Goal: Information Seeking & Learning: Learn about a topic

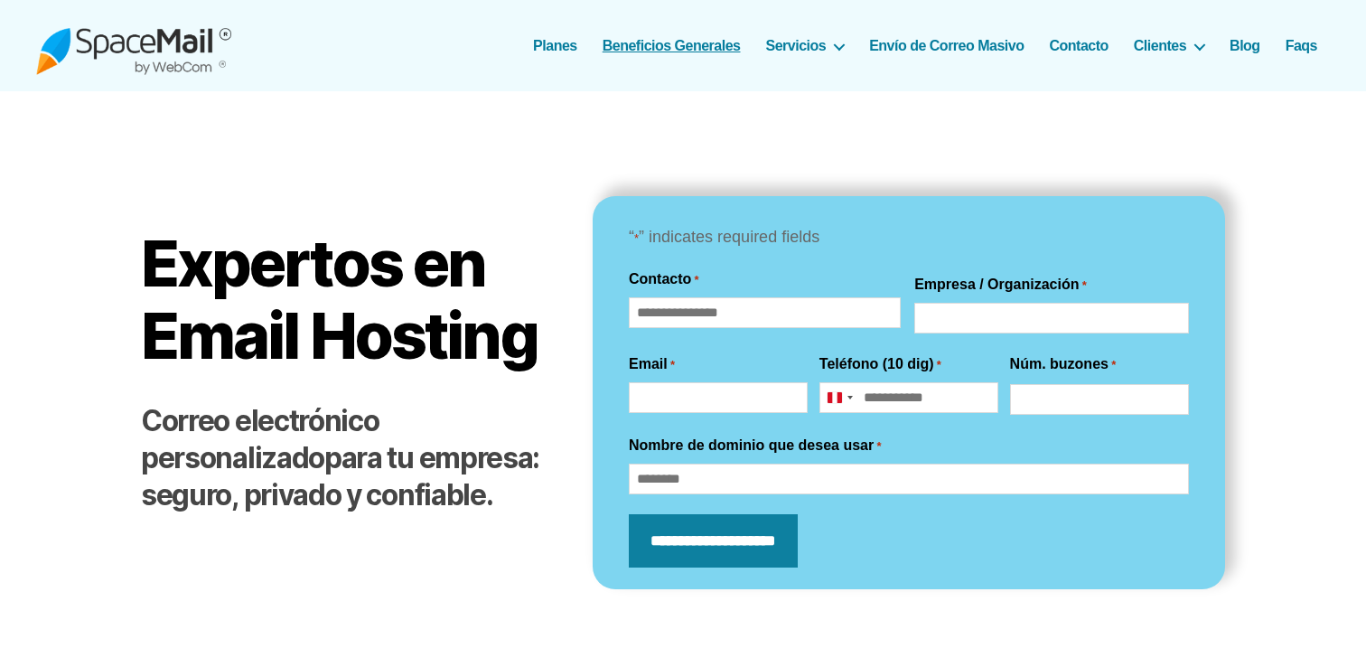
click at [686, 42] on link "Beneficios Generales" at bounding box center [671, 45] width 138 height 17
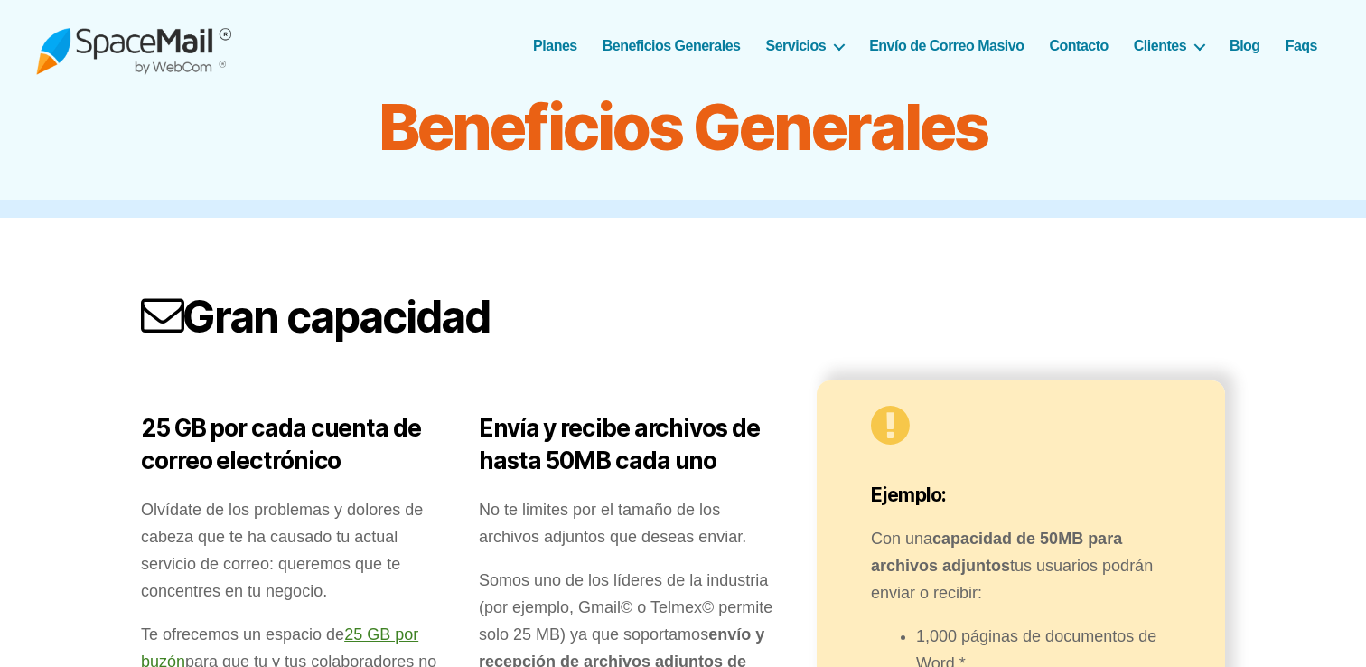
click at [546, 42] on link "Planes" at bounding box center [555, 45] width 44 height 17
